Goal: Task Accomplishment & Management: Use online tool/utility

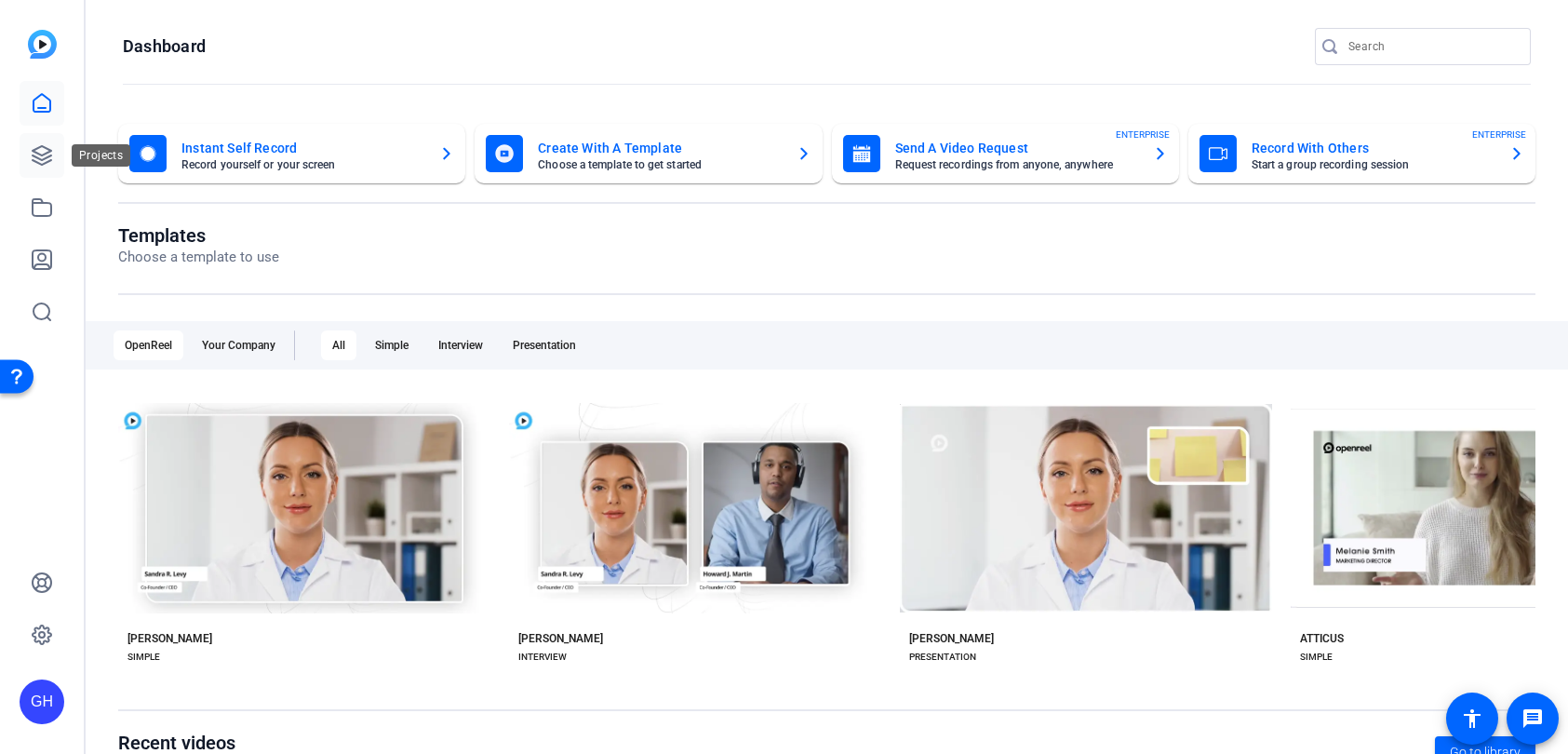
click at [37, 154] on icon at bounding box center [42, 155] width 22 height 22
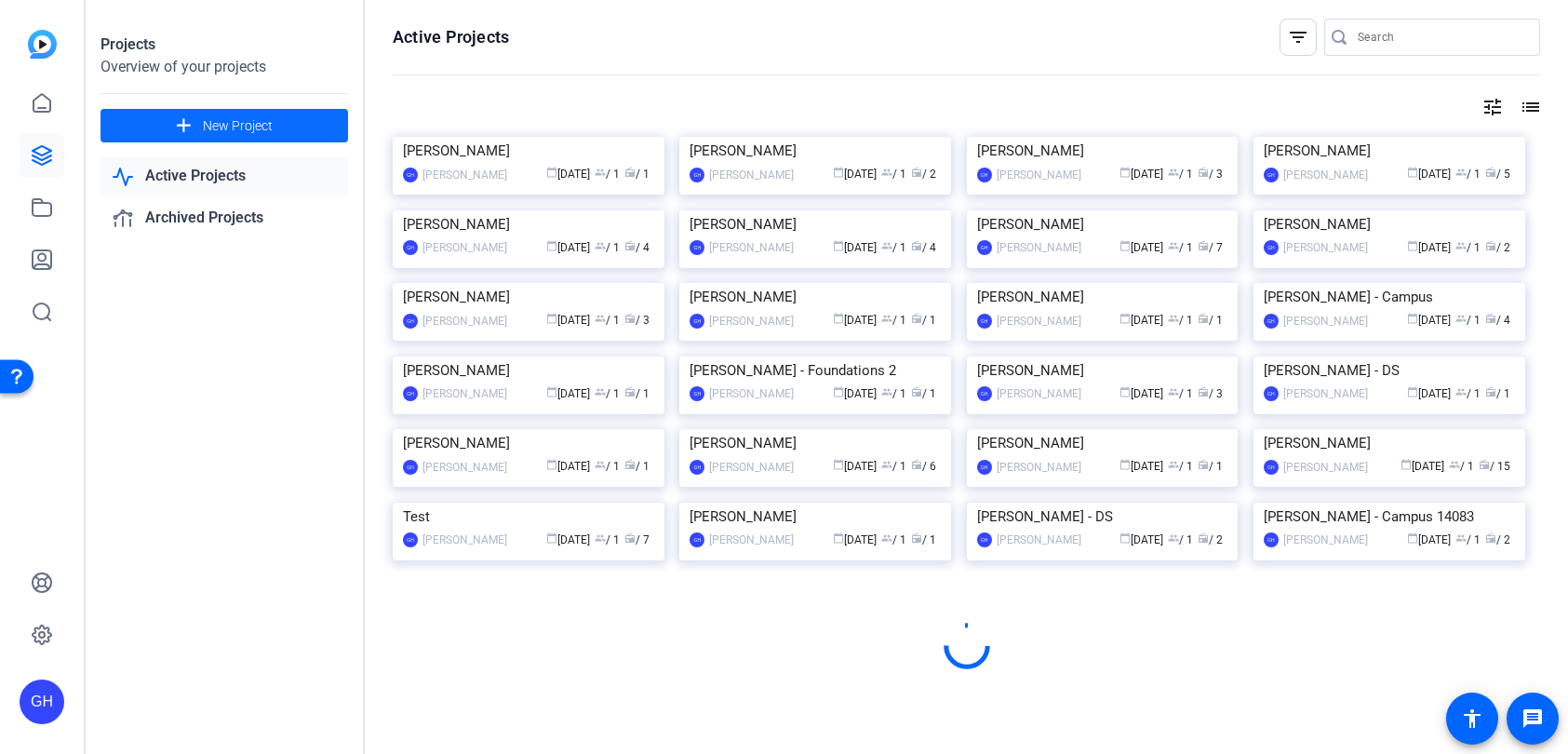
click at [232, 122] on span "New Project" at bounding box center [237, 126] width 70 height 20
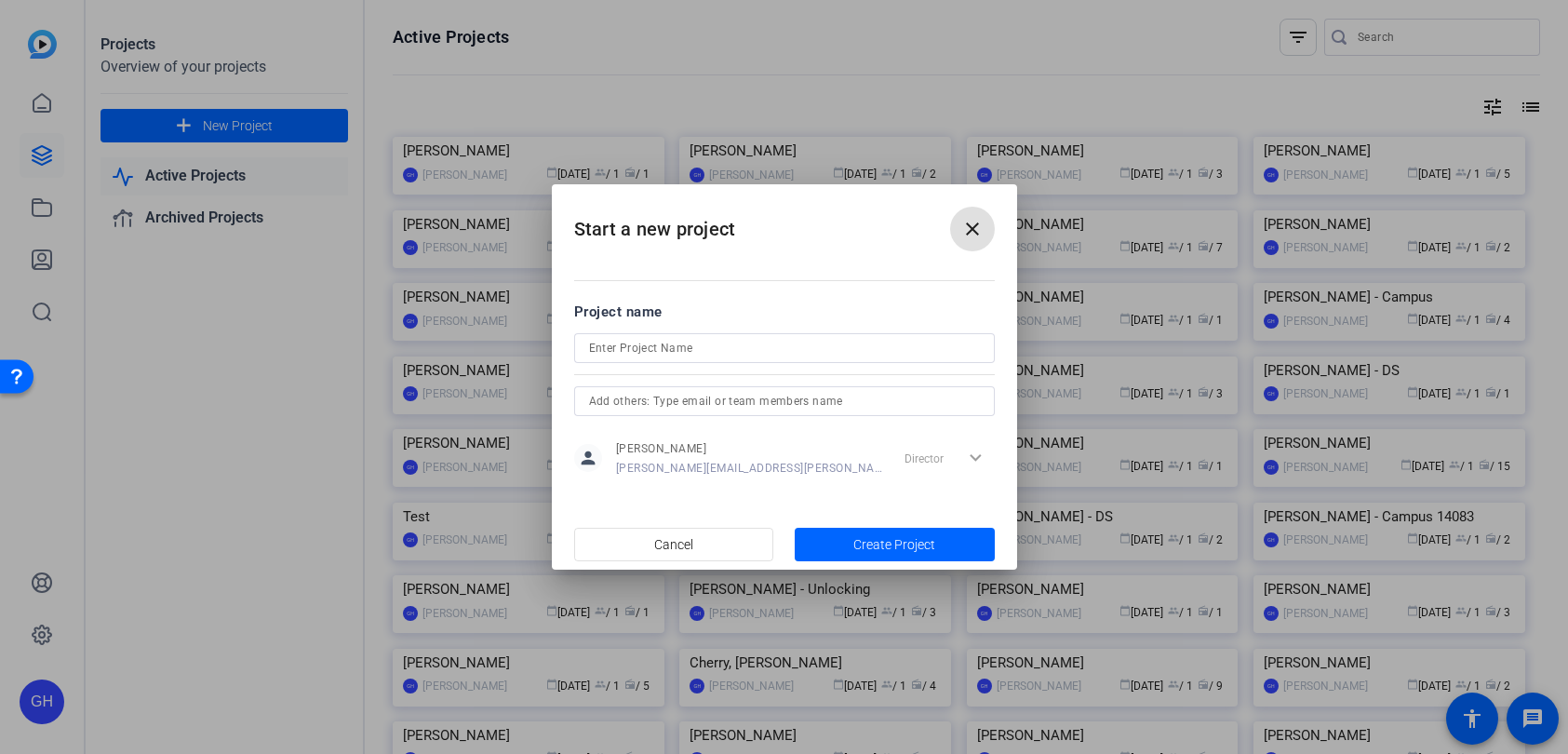
click at [640, 355] on input at bounding box center [784, 348] width 391 height 22
type input "[PERSON_NAME]"
click at [923, 525] on span "button" at bounding box center [894, 544] width 200 height 45
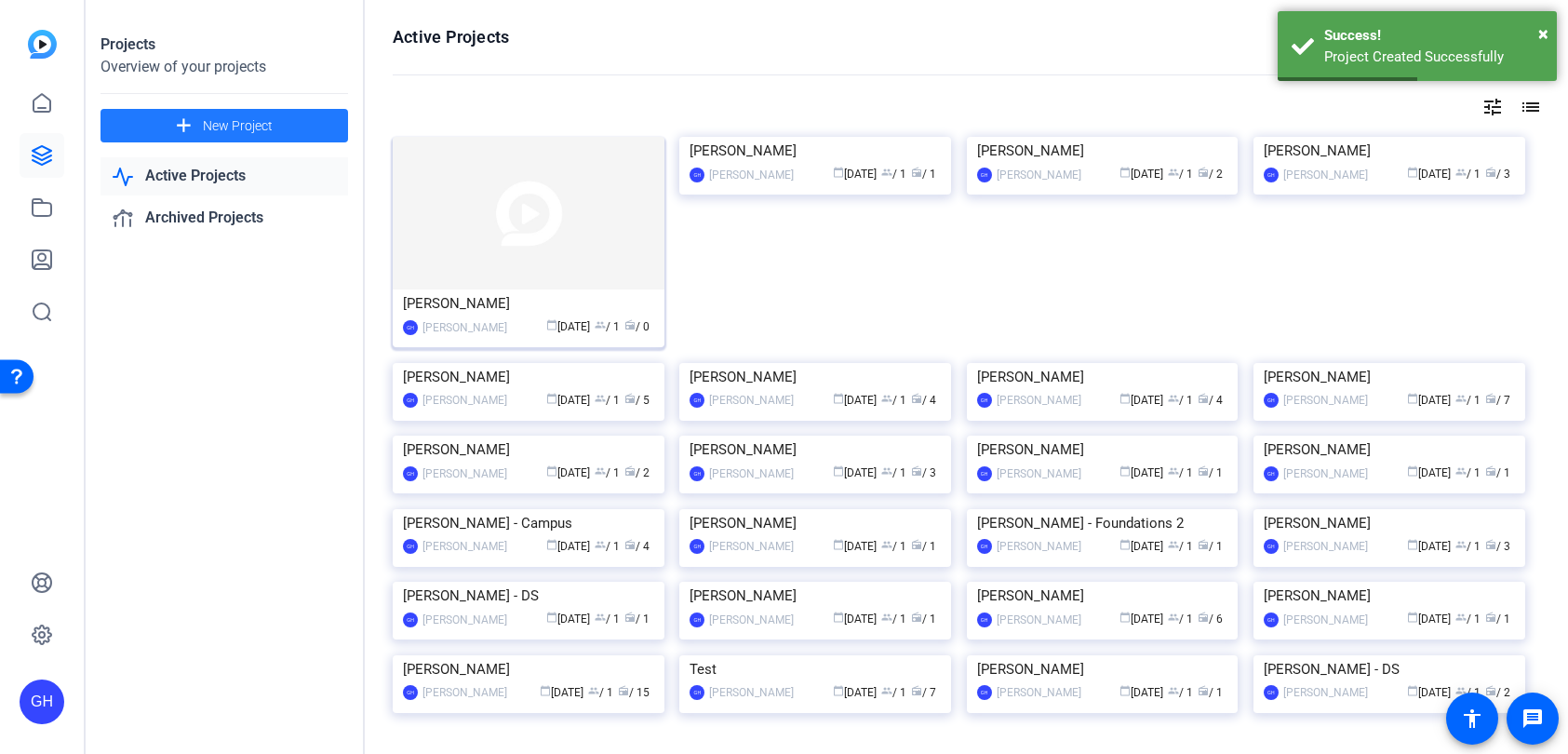
click at [543, 304] on div "[PERSON_NAME]" at bounding box center [529, 303] width 251 height 28
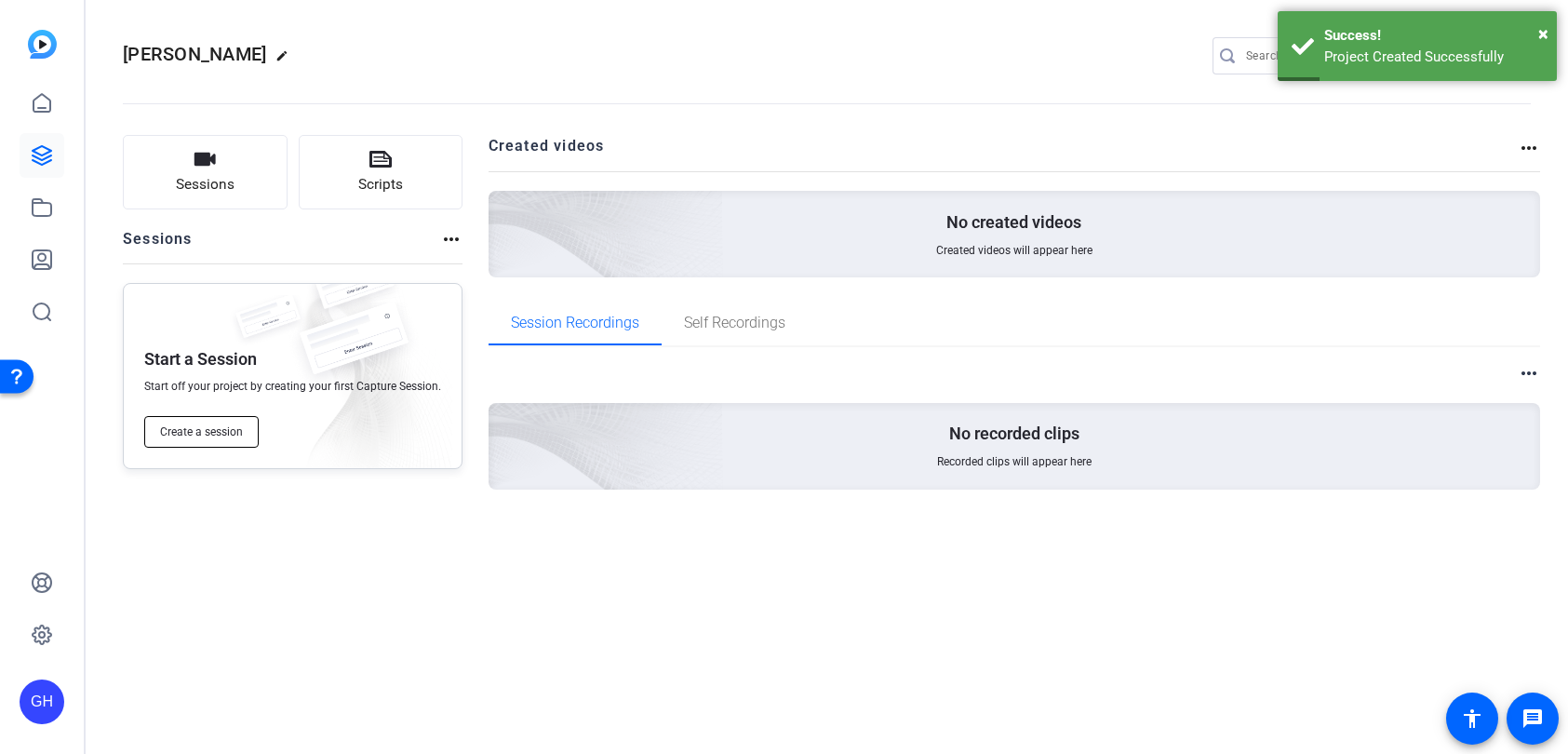
click at [198, 431] on span "Create a session" at bounding box center [201, 431] width 82 height 15
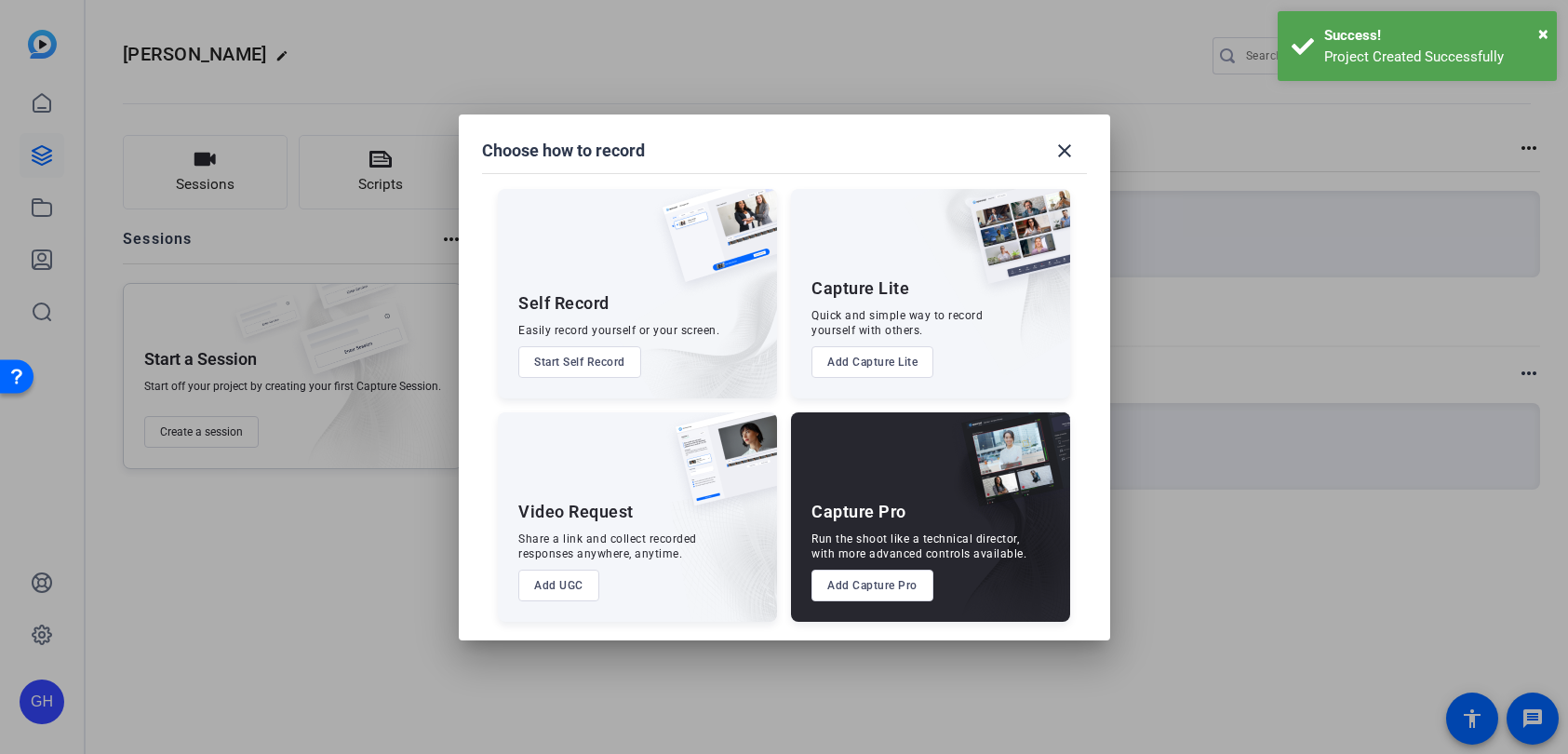
click at [874, 585] on button "Add Capture Pro" at bounding box center [872, 585] width 122 height 32
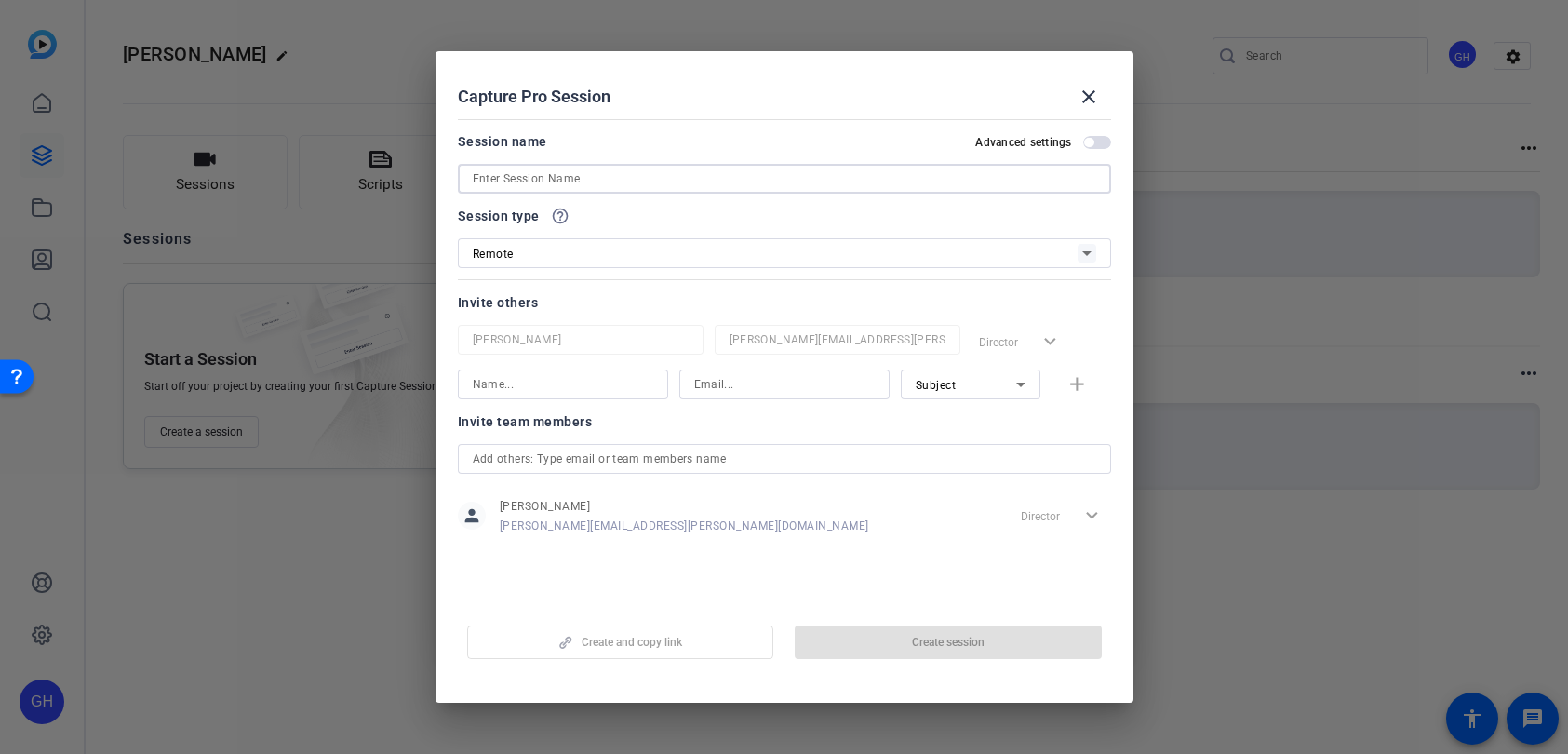
click at [590, 182] on input at bounding box center [785, 179] width 624 height 22
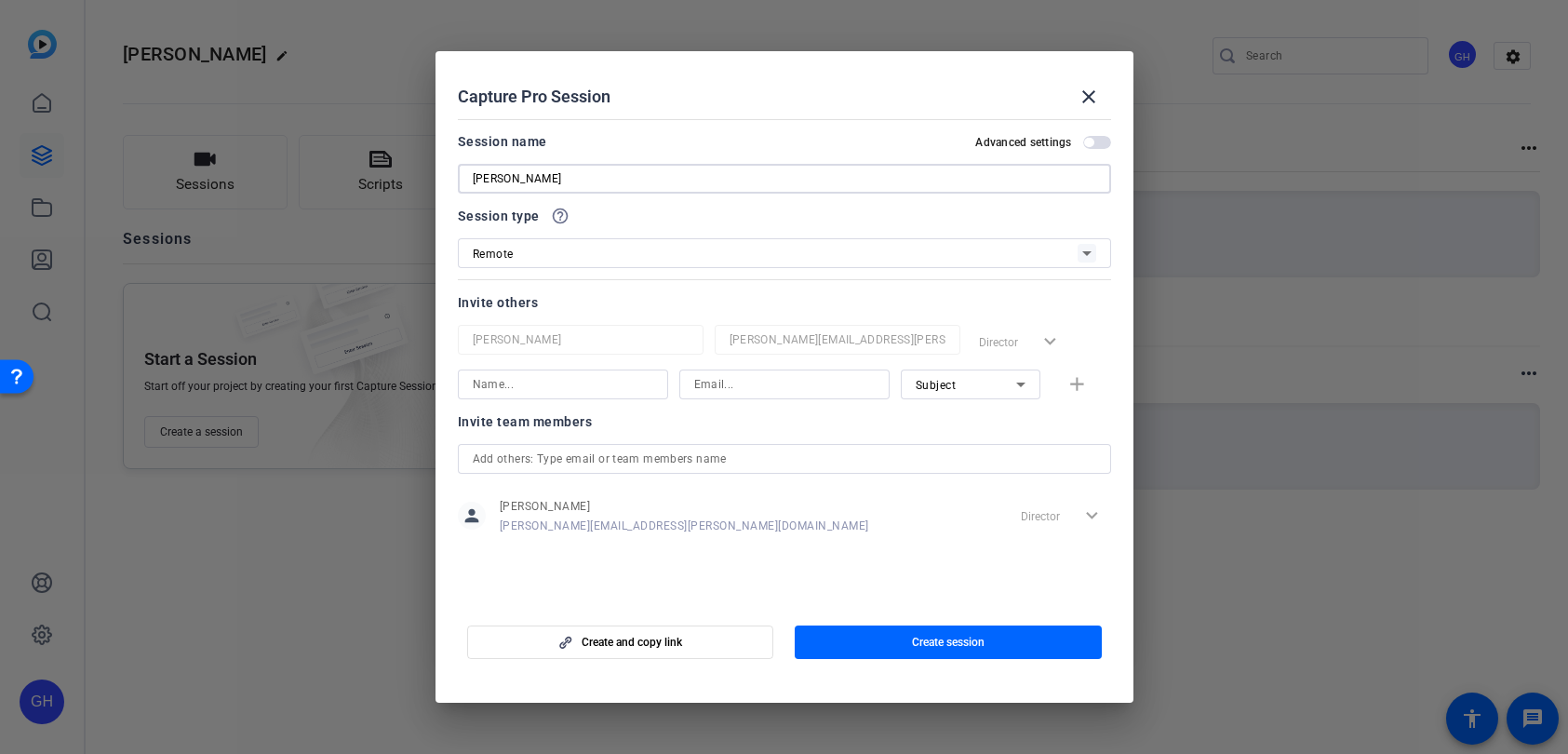
type input "[PERSON_NAME]"
click at [601, 384] on input at bounding box center [563, 384] width 181 height 22
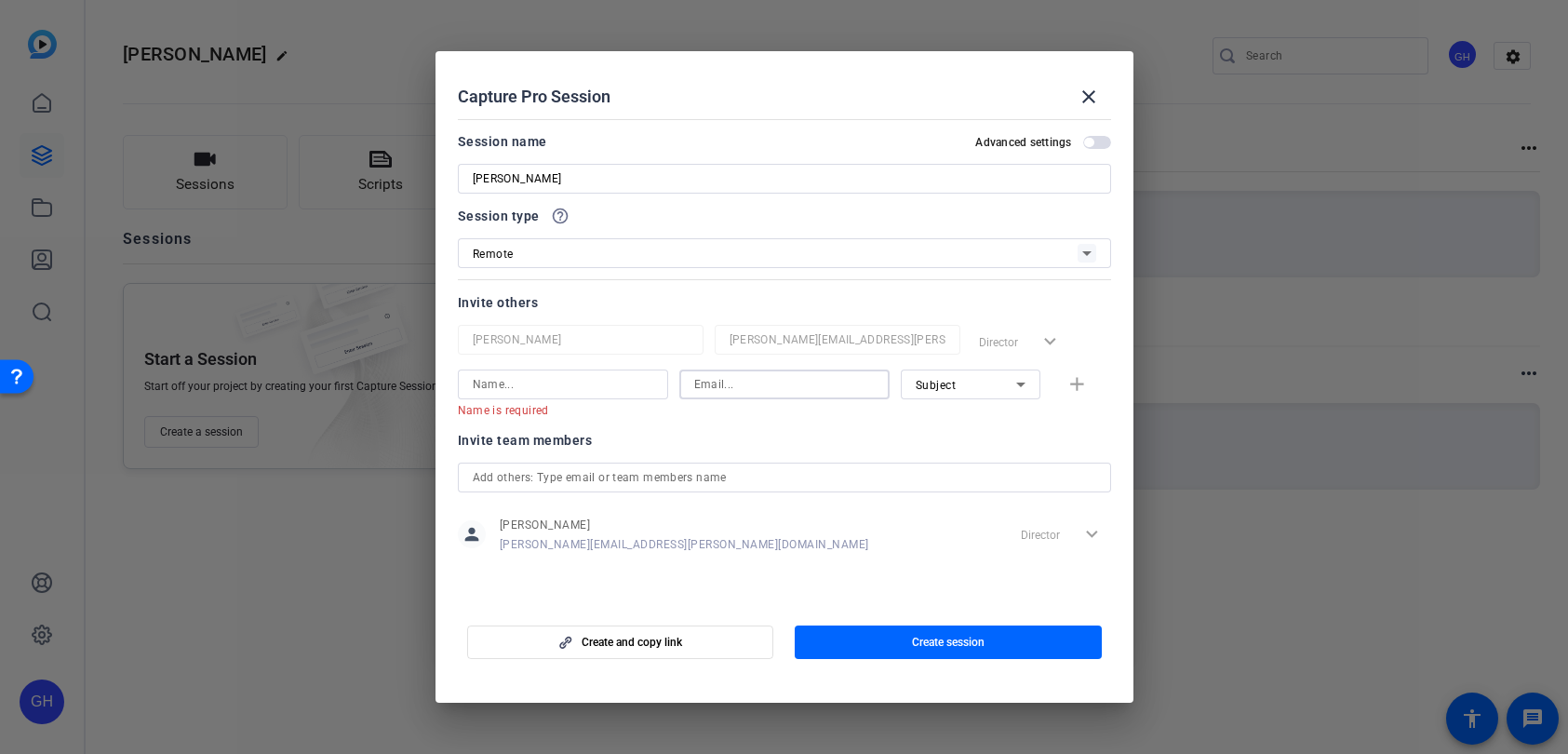
click at [714, 388] on input at bounding box center [785, 384] width 181 height 22
paste input "[EMAIL_ADDRESS][DOMAIN_NAME]"
type input "[EMAIL_ADDRESS][DOMAIN_NAME]"
click at [515, 382] on input at bounding box center [563, 384] width 181 height 22
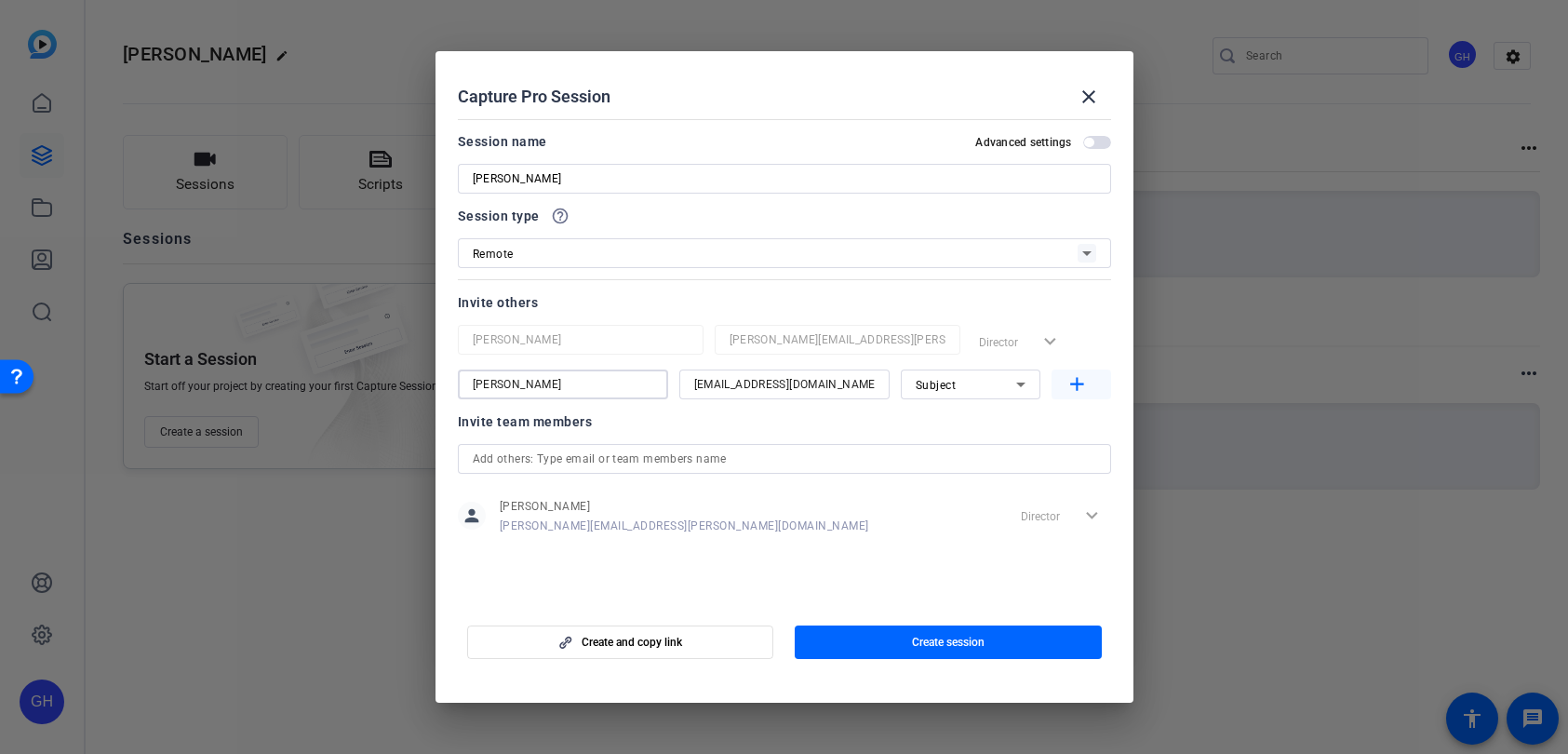
type input "[PERSON_NAME]"
click at [1076, 388] on mat-icon "add" at bounding box center [1077, 384] width 23 height 23
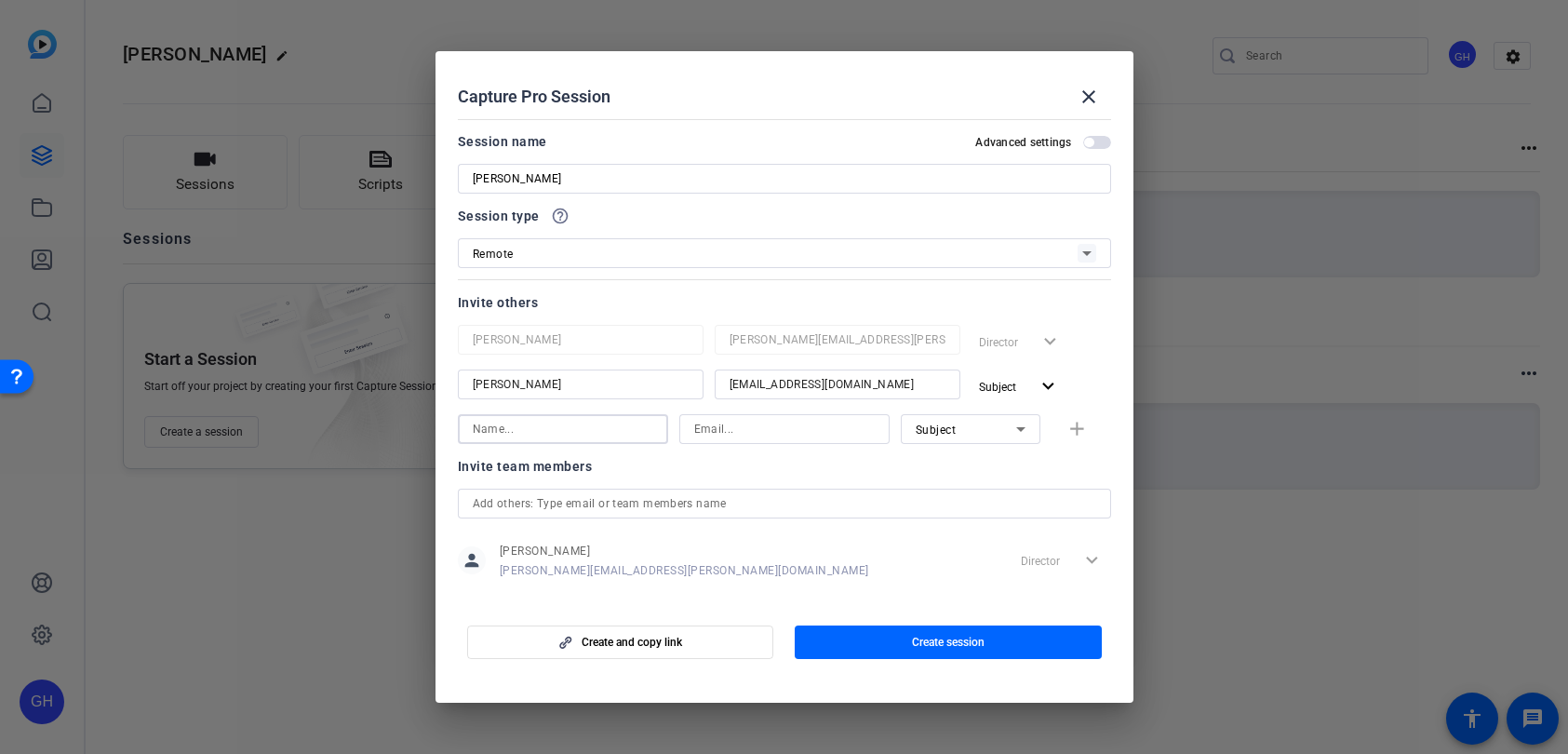
click at [501, 430] on input at bounding box center [563, 429] width 181 height 22
type input "[PERSON_NAME]"
click at [800, 433] on input at bounding box center [785, 429] width 181 height 22
paste input "[PERSON_NAME][EMAIL_ADDRESS][PERSON_NAME][DOMAIN_NAME]"
type input "[PERSON_NAME][EMAIL_ADDRESS][PERSON_NAME][DOMAIN_NAME]"
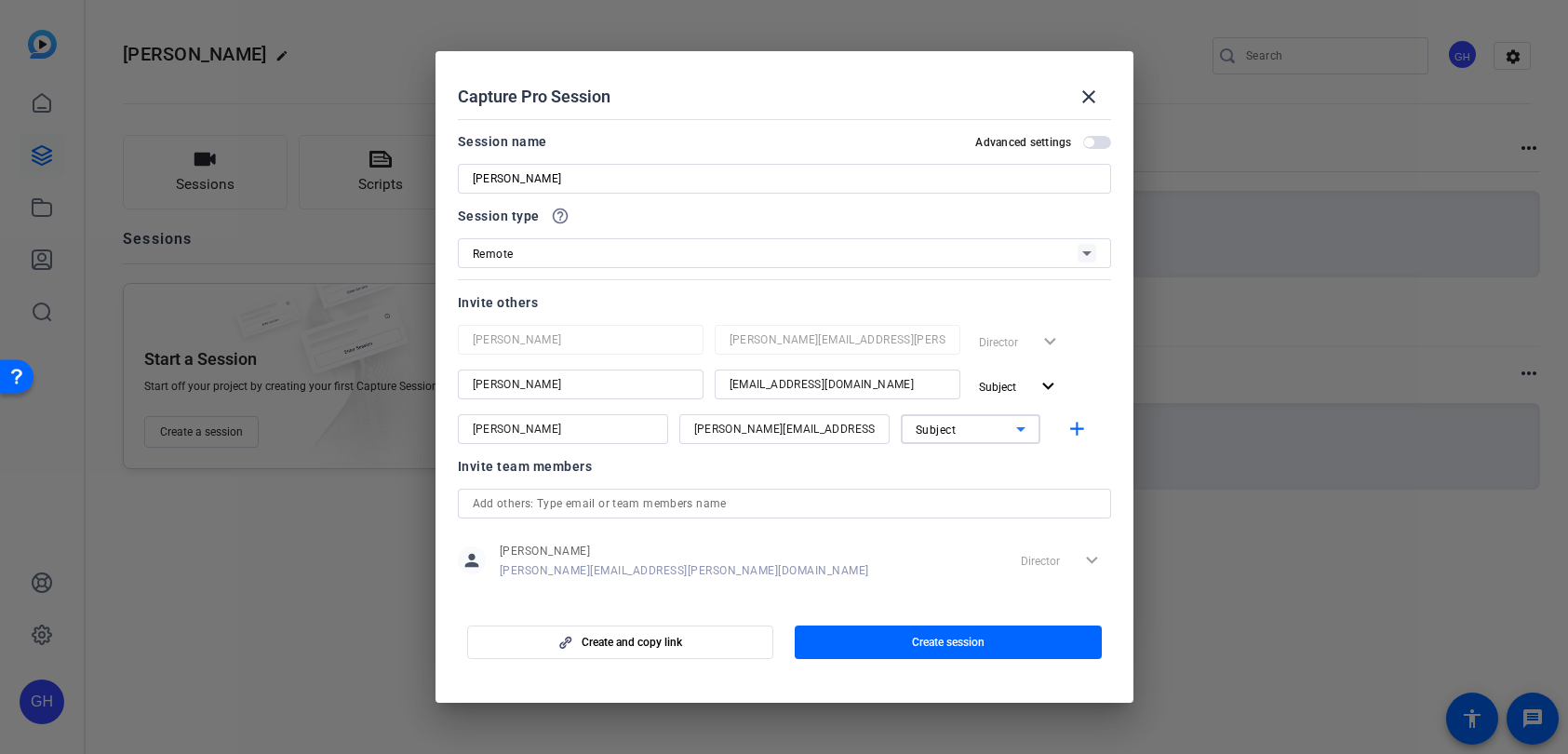
click at [975, 425] on div "Subject" at bounding box center [966, 429] width 100 height 23
click at [954, 460] on span "Collaborator" at bounding box center [950, 466] width 68 height 22
click at [1075, 431] on mat-icon "add" at bounding box center [1077, 429] width 23 height 23
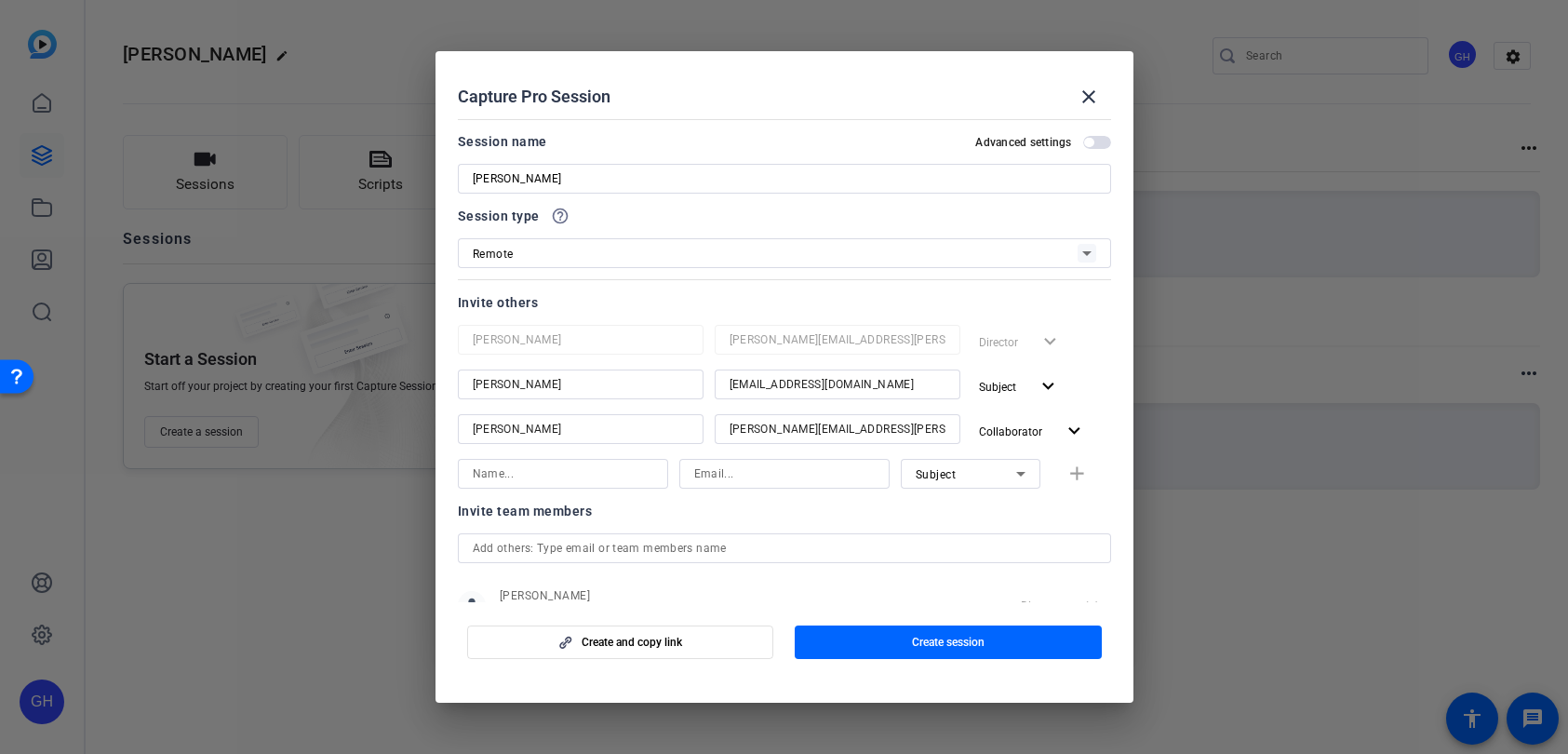
click at [555, 477] on input at bounding box center [563, 474] width 181 height 22
type input "[PERSON_NAME]"
paste input "[PERSON_NAME][EMAIL_ADDRESS][PERSON_NAME][DOMAIN_NAME]"
type input "[PERSON_NAME][EMAIL_ADDRESS][PERSON_NAME][DOMAIN_NAME]"
click at [926, 473] on span "Subject" at bounding box center [936, 474] width 41 height 13
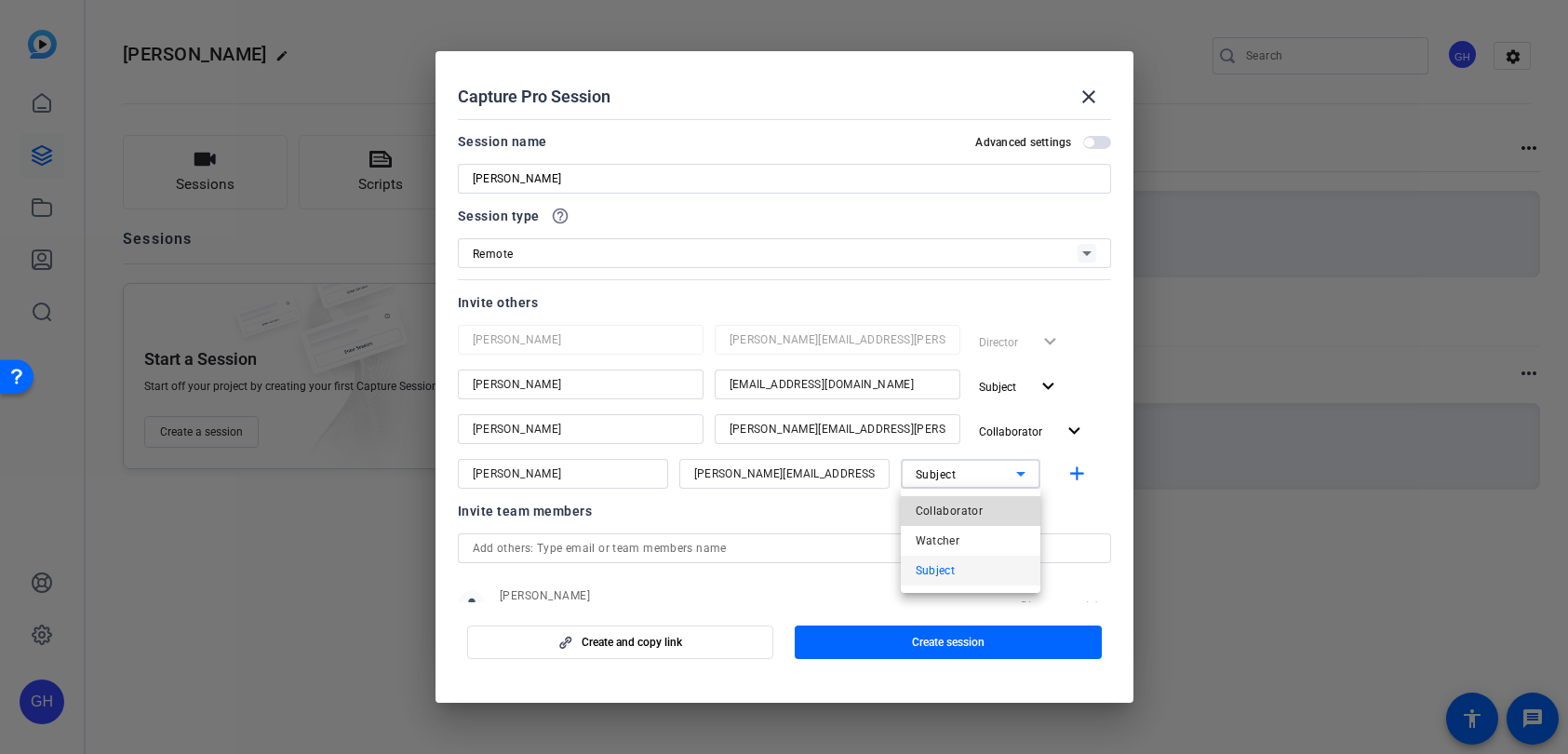
click at [944, 507] on span "Collaborator" at bounding box center [950, 511] width 68 height 22
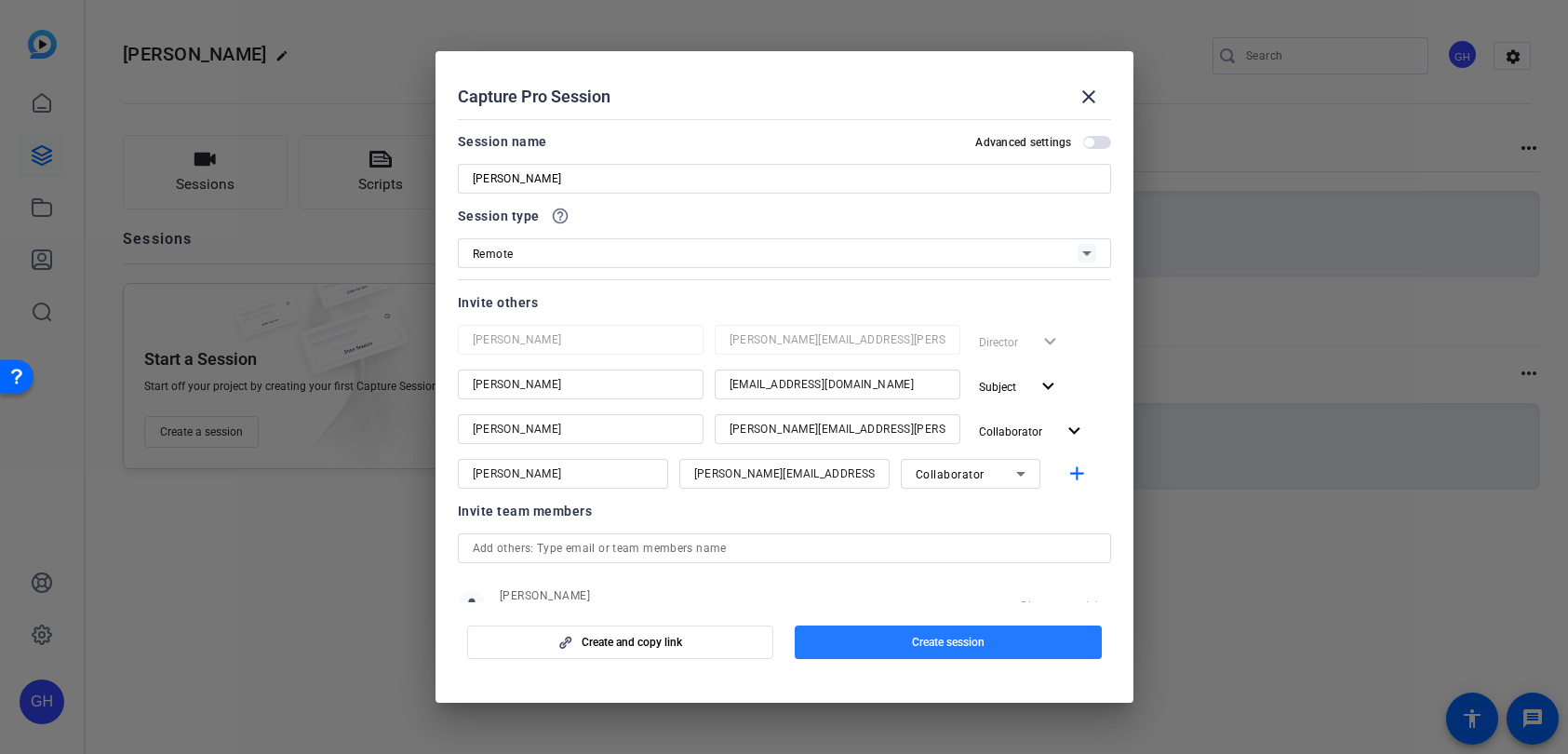
click at [975, 642] on span "Create session" at bounding box center [948, 642] width 73 height 15
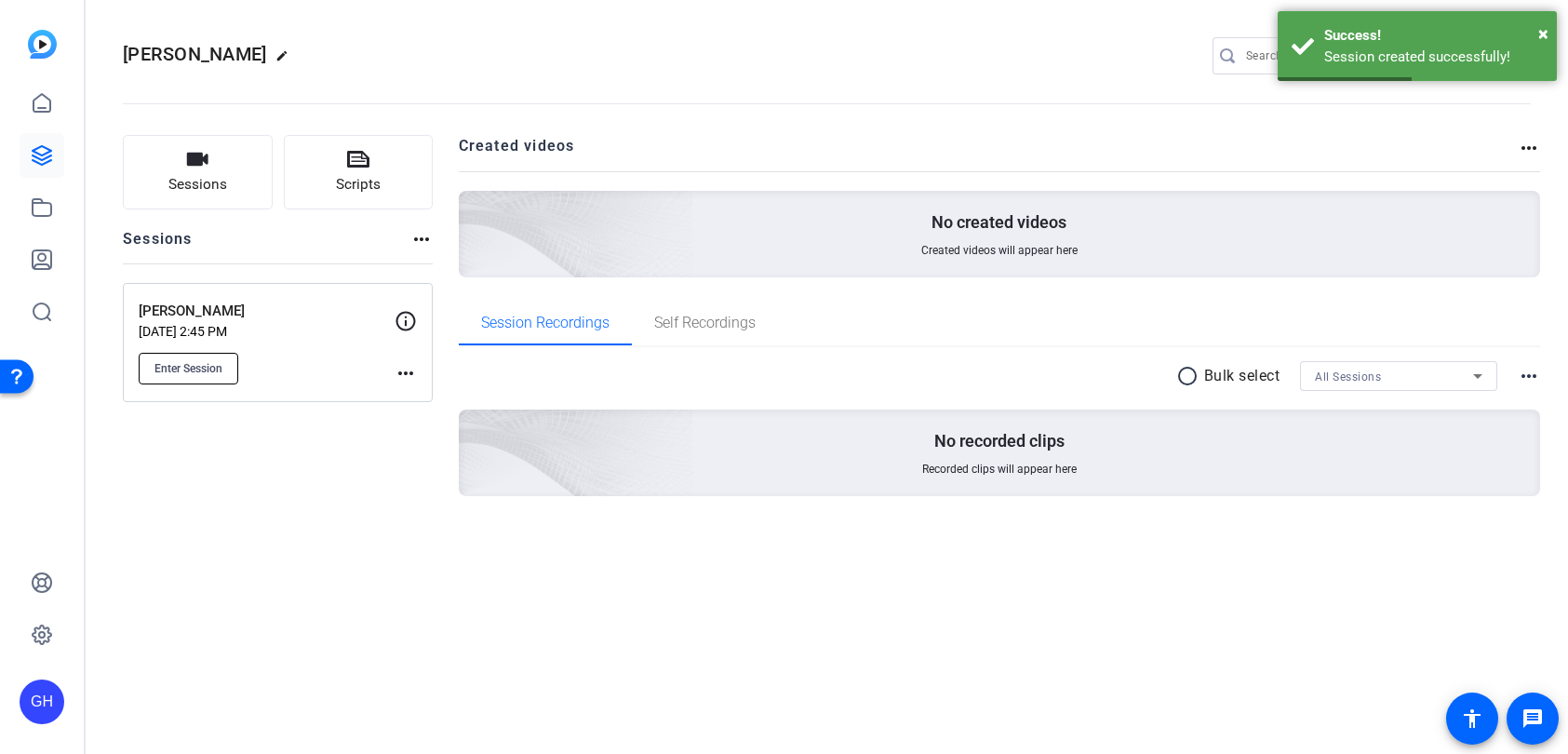
click at [206, 377] on button "Enter Session" at bounding box center [189, 369] width 99 height 32
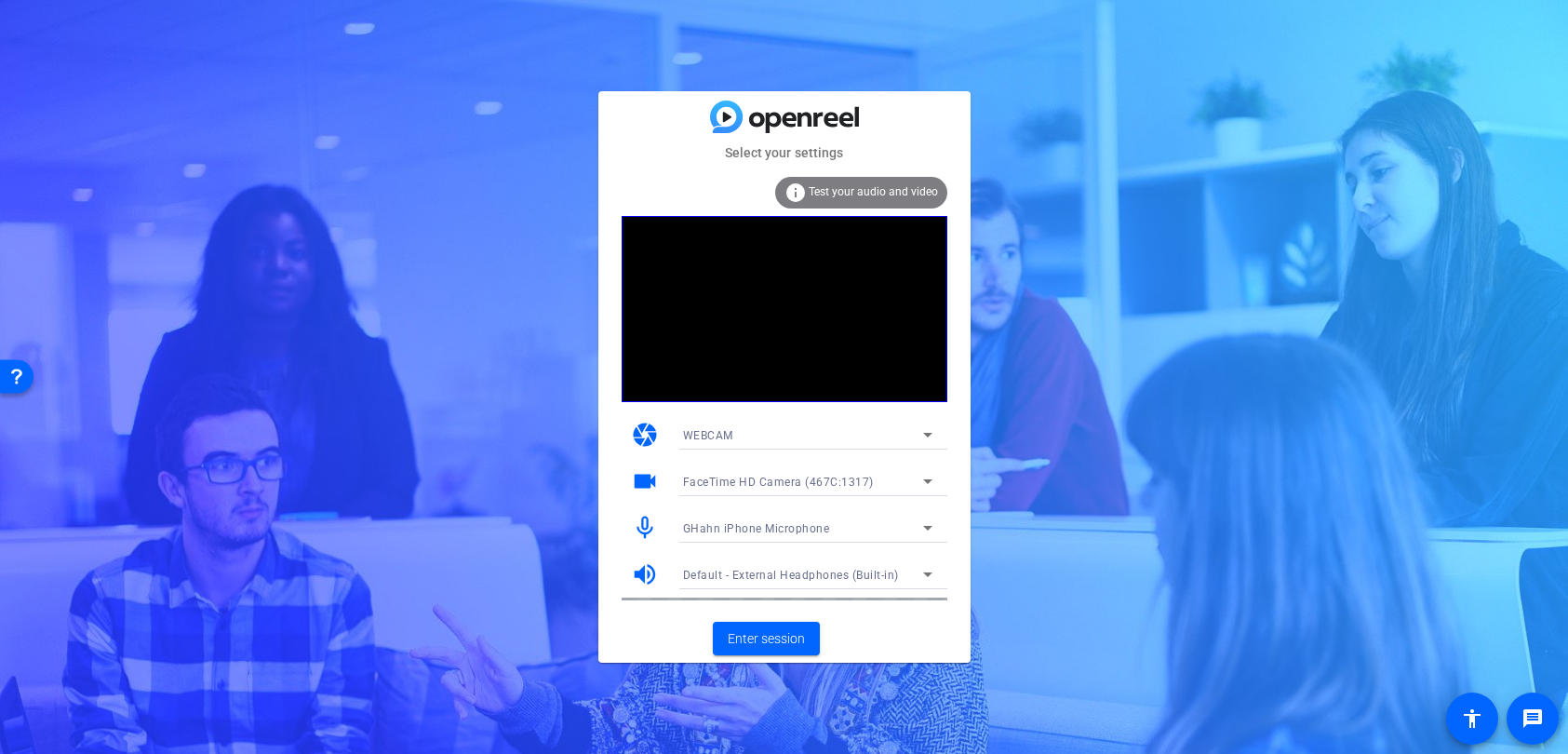
click at [924, 528] on icon at bounding box center [928, 528] width 22 height 22
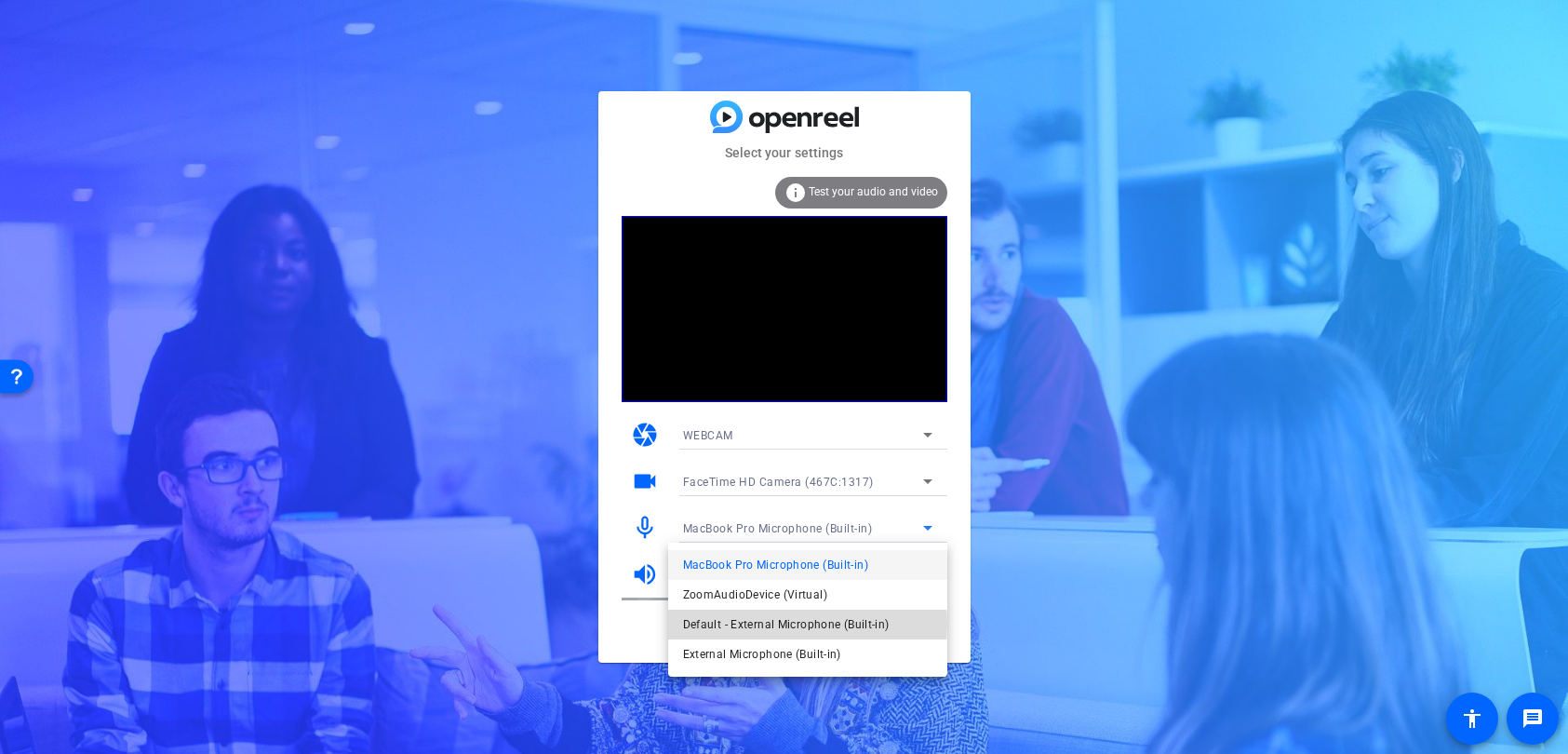
click at [800, 625] on span "Default - External Microphone (Built-in)" at bounding box center [787, 624] width 207 height 22
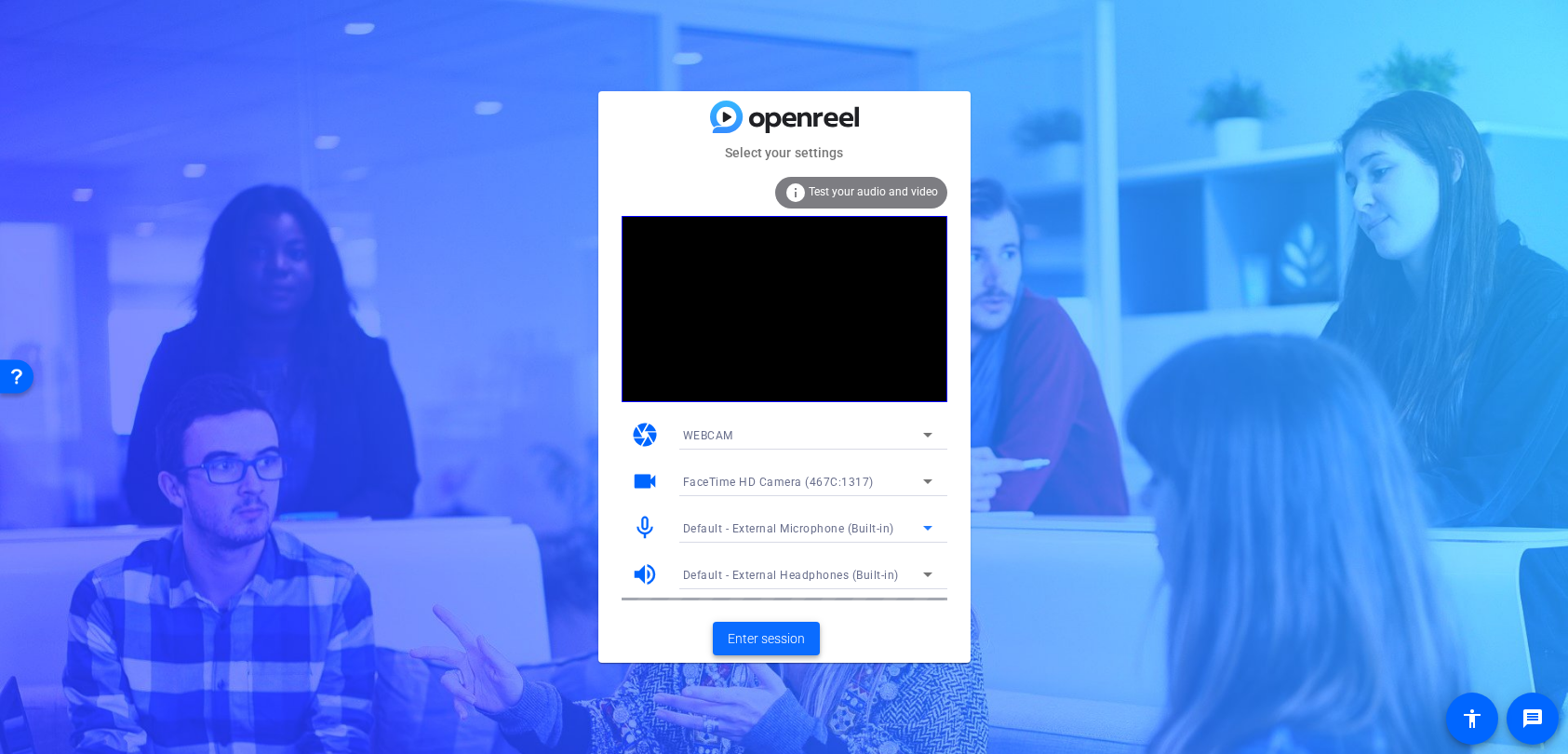
click at [778, 639] on span "Enter session" at bounding box center [767, 639] width 78 height 20
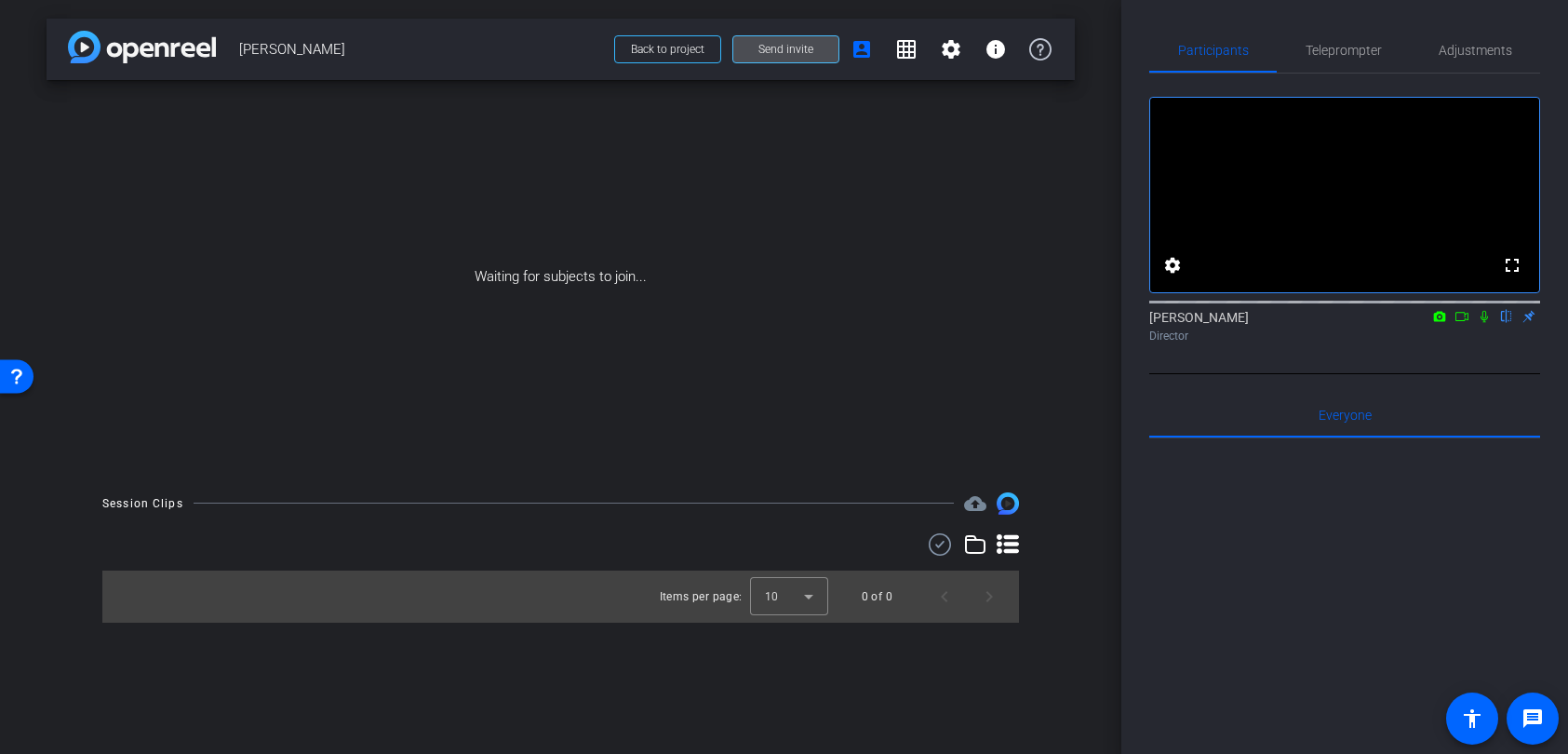
click at [772, 55] on span "Send invite" at bounding box center [785, 49] width 55 height 15
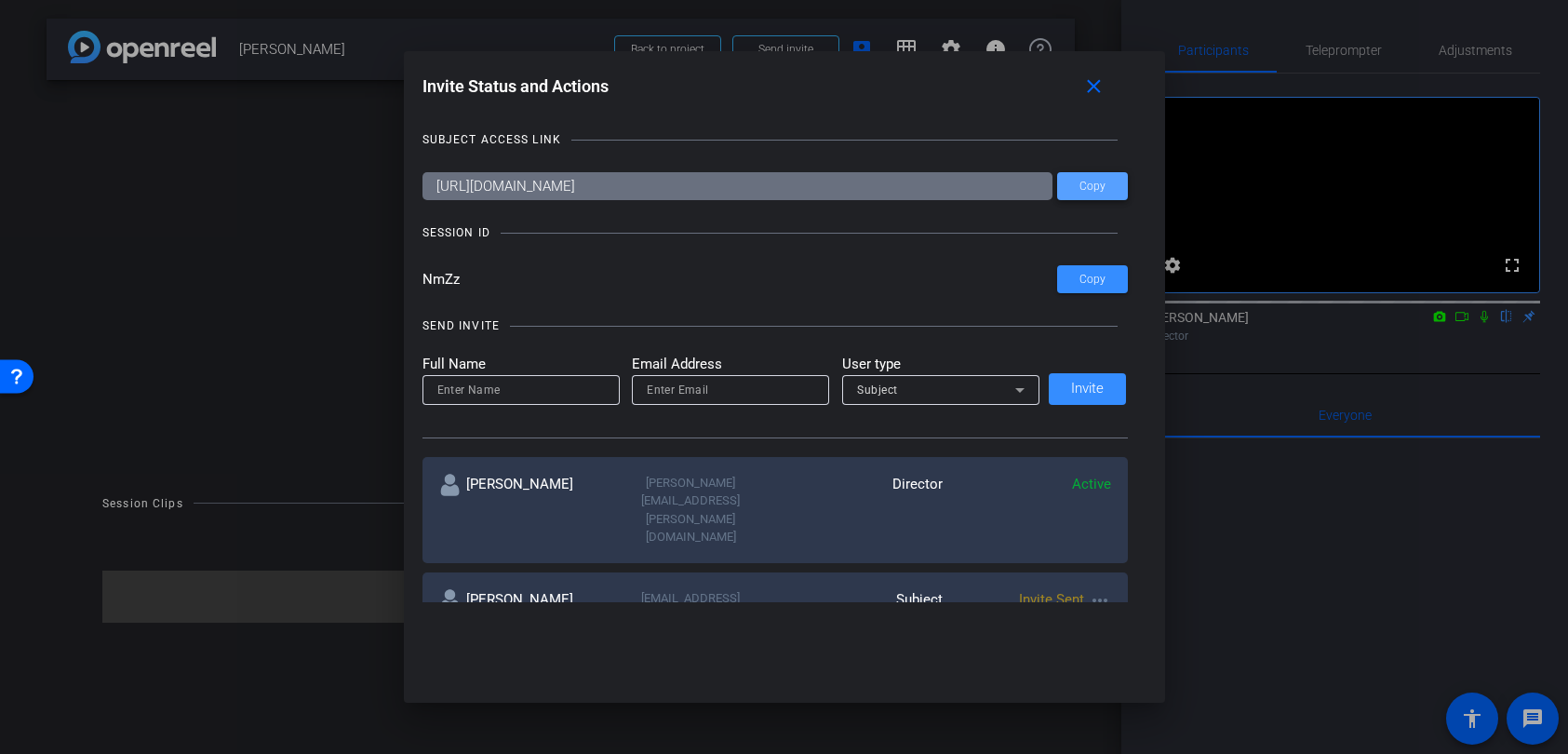
click at [1080, 182] on span "Copy" at bounding box center [1093, 187] width 26 height 14
click at [1080, 278] on span "Copy" at bounding box center [1093, 279] width 26 height 14
